Goal: Task Accomplishment & Management: Manage account settings

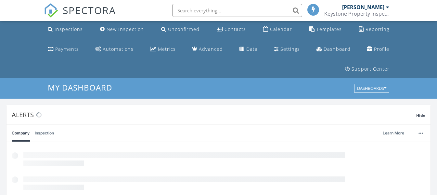
scroll to position [3, 3]
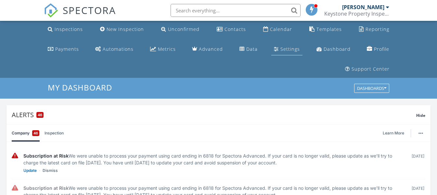
click at [280, 46] on div "Settings" at bounding box center [289, 49] width 19 height 6
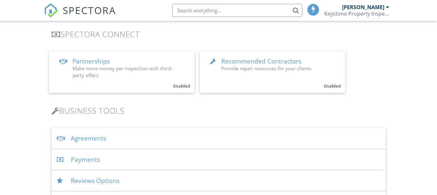
scroll to position [217, 0]
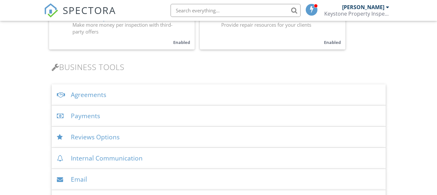
click at [128, 105] on div "Payments" at bounding box center [219, 115] width 334 height 21
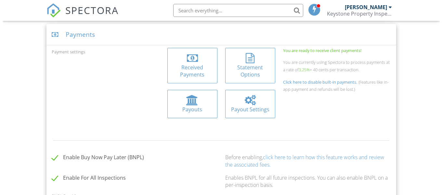
scroll to position [260, 0]
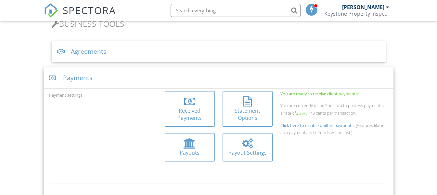
click at [248, 96] on div at bounding box center [247, 101] width 9 height 10
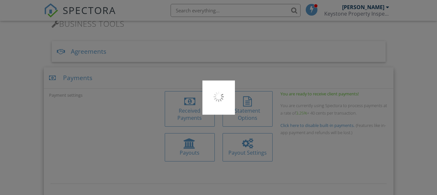
type input "KEYINSPECT"
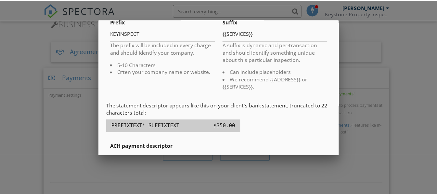
scroll to position [0, 0]
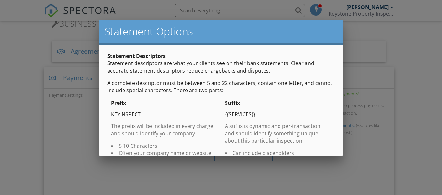
click at [402, 86] on div at bounding box center [221, 89] width 442 height 243
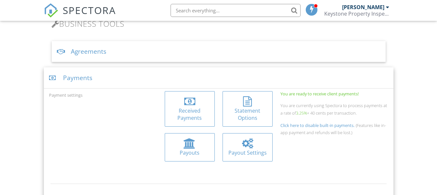
click at [261, 149] on div "Payout Settings" at bounding box center [248, 152] width 40 height 7
click at [181, 149] on div "Payouts" at bounding box center [190, 152] width 40 height 7
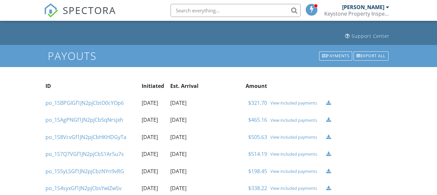
scroll to position [43, 0]
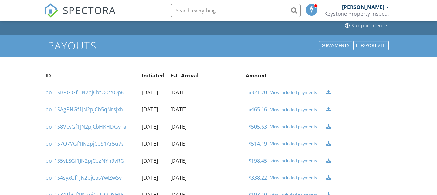
click at [299, 107] on div "View included payments" at bounding box center [296, 109] width 53 height 5
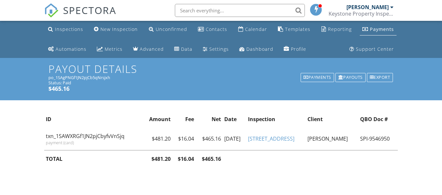
click at [372, 32] on link "Payments" at bounding box center [378, 29] width 37 height 12
